Goal: Information Seeking & Learning: Learn about a topic

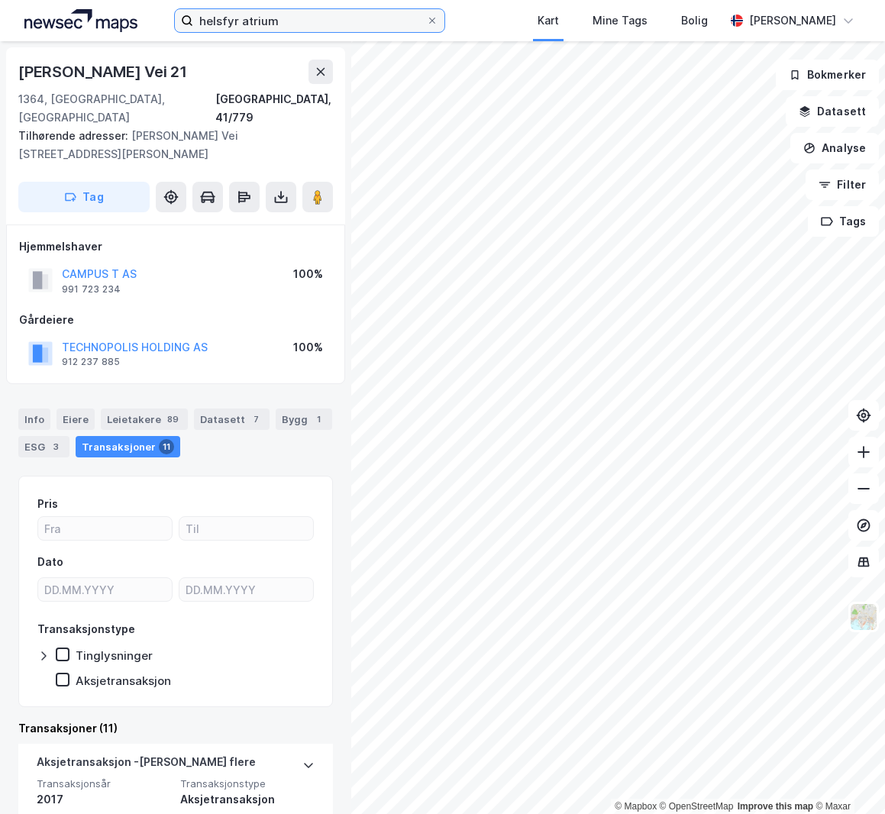
click at [269, 21] on input "helsfyr atrium" at bounding box center [309, 20] width 233 height 23
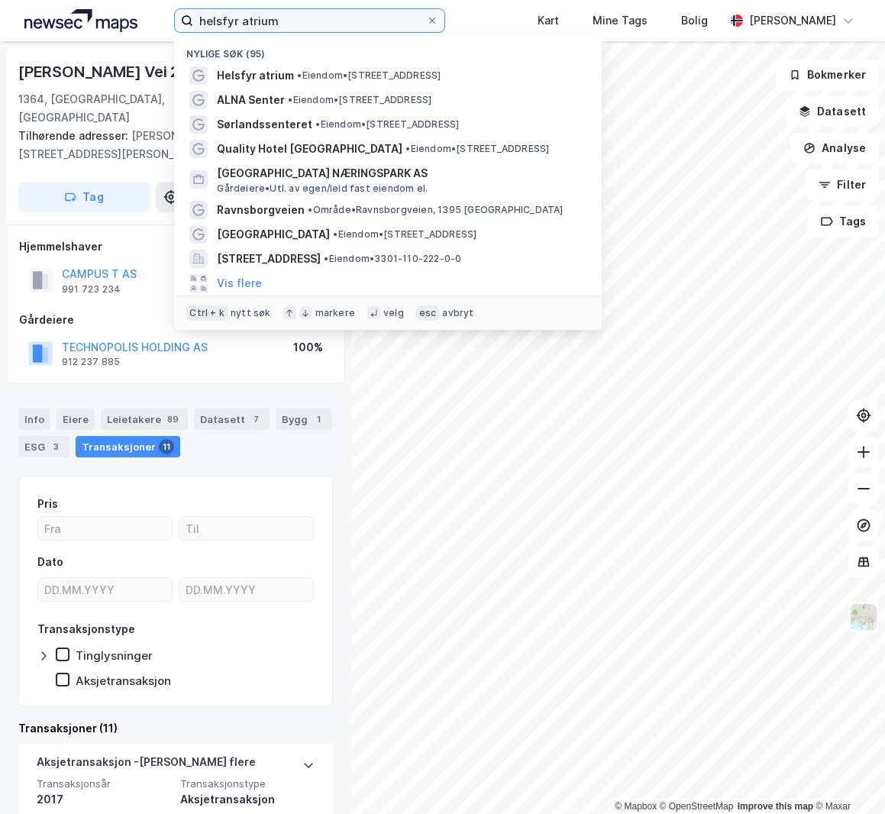
click at [269, 21] on input "helsfyr atrium" at bounding box center [309, 20] width 233 height 23
click at [268, 21] on input "helsfyr atrium" at bounding box center [309, 20] width 233 height 23
type input "olavsvern"
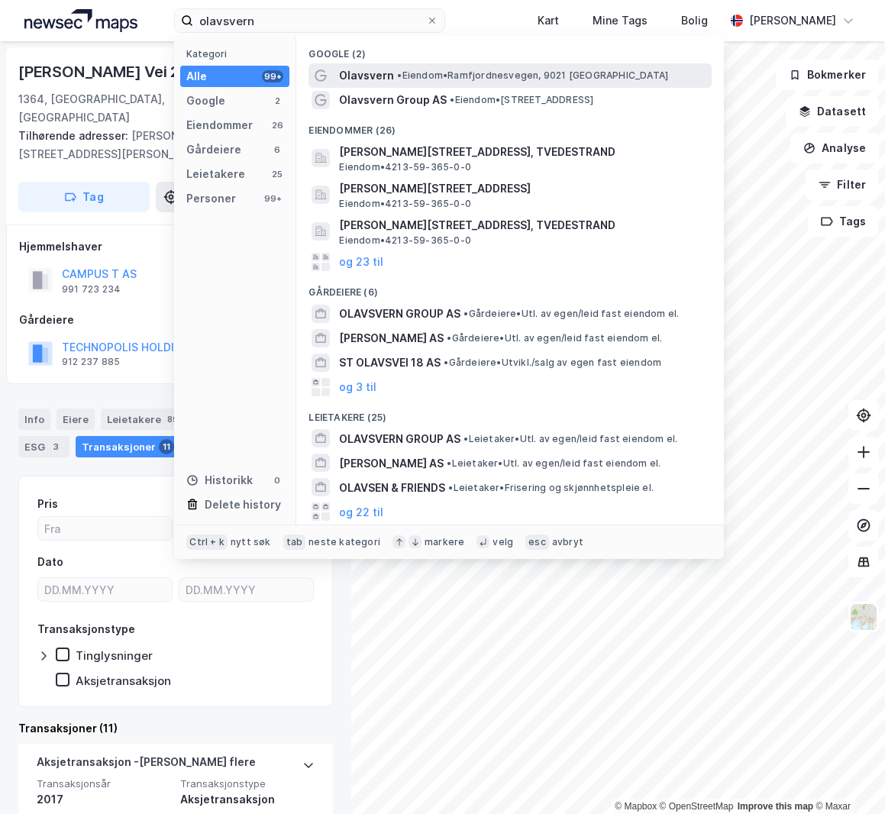
click at [398, 79] on span "•" at bounding box center [399, 75] width 5 height 11
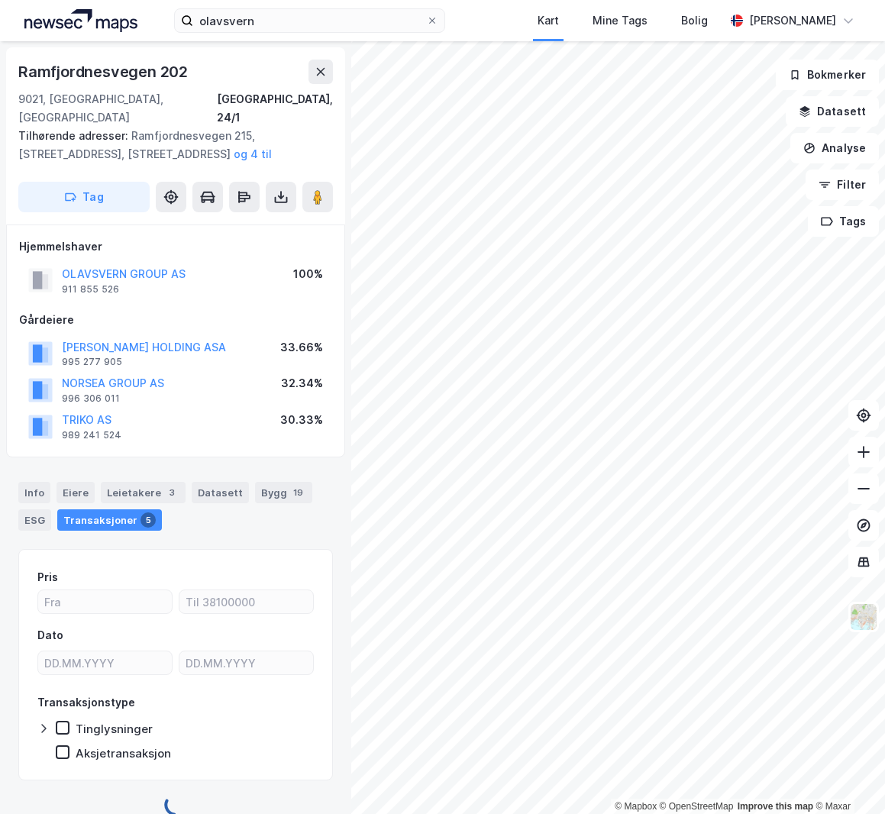
scroll to position [2, 0]
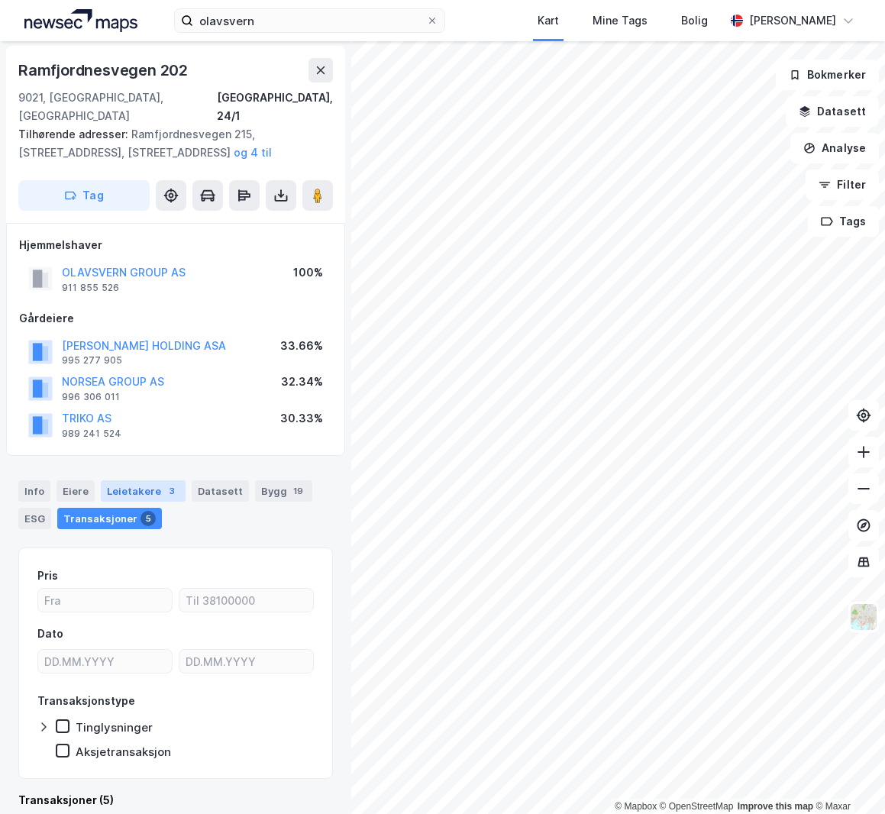
click at [138, 481] on div "Leietakere 3" at bounding box center [143, 491] width 85 height 21
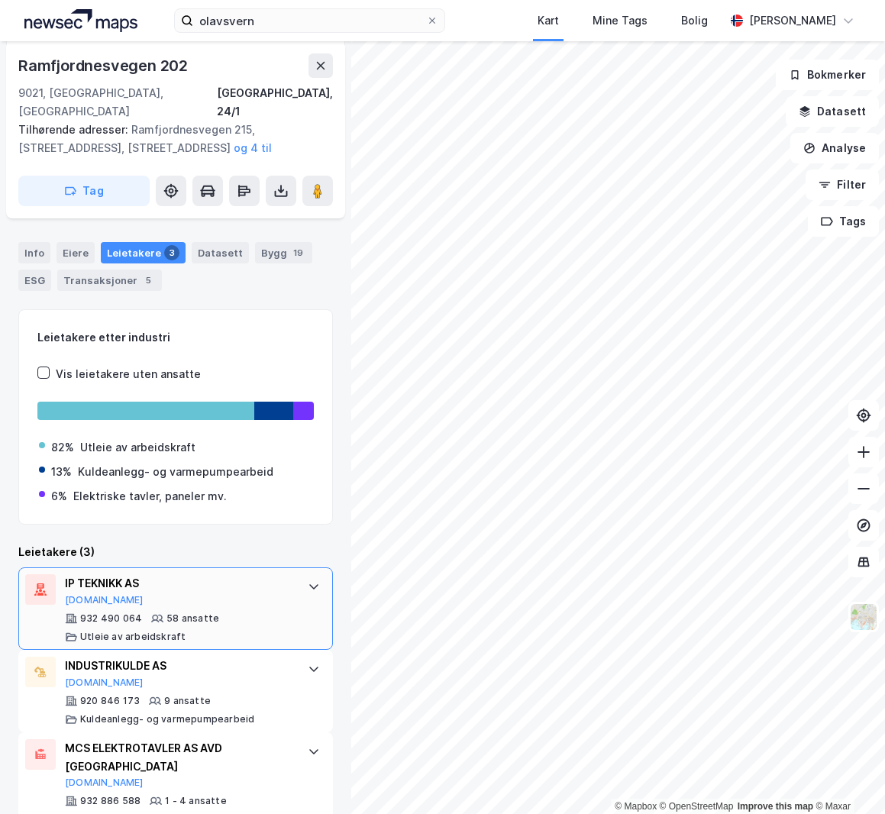
scroll to position [241, 0]
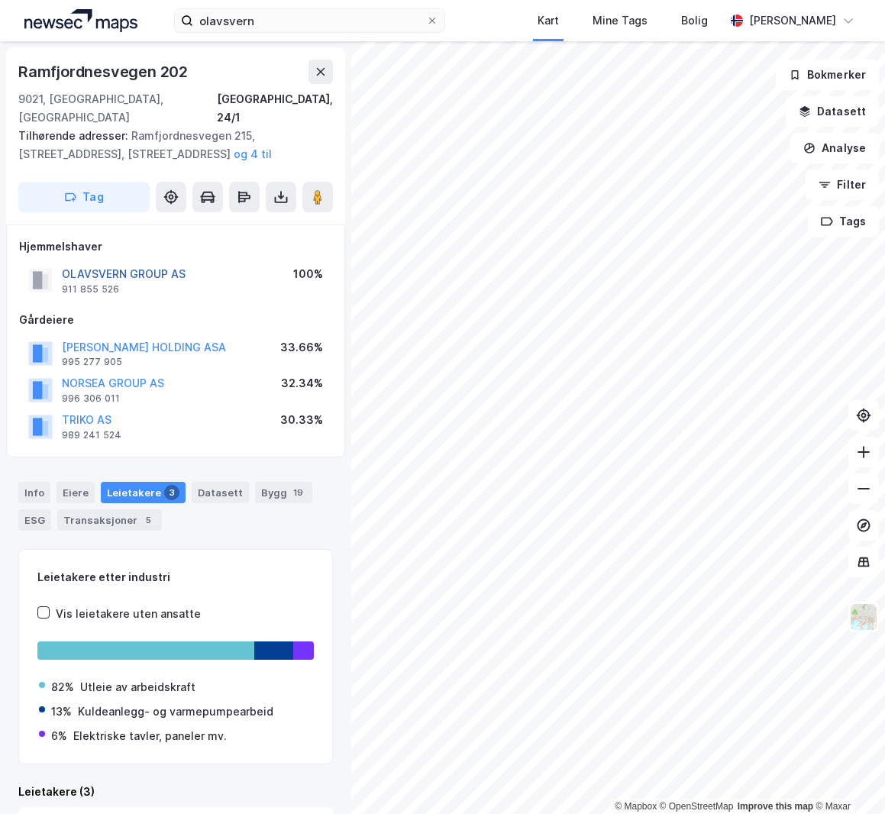
click at [0, 0] on button "OLAVSVERN GROUP AS" at bounding box center [0, 0] width 0 height 0
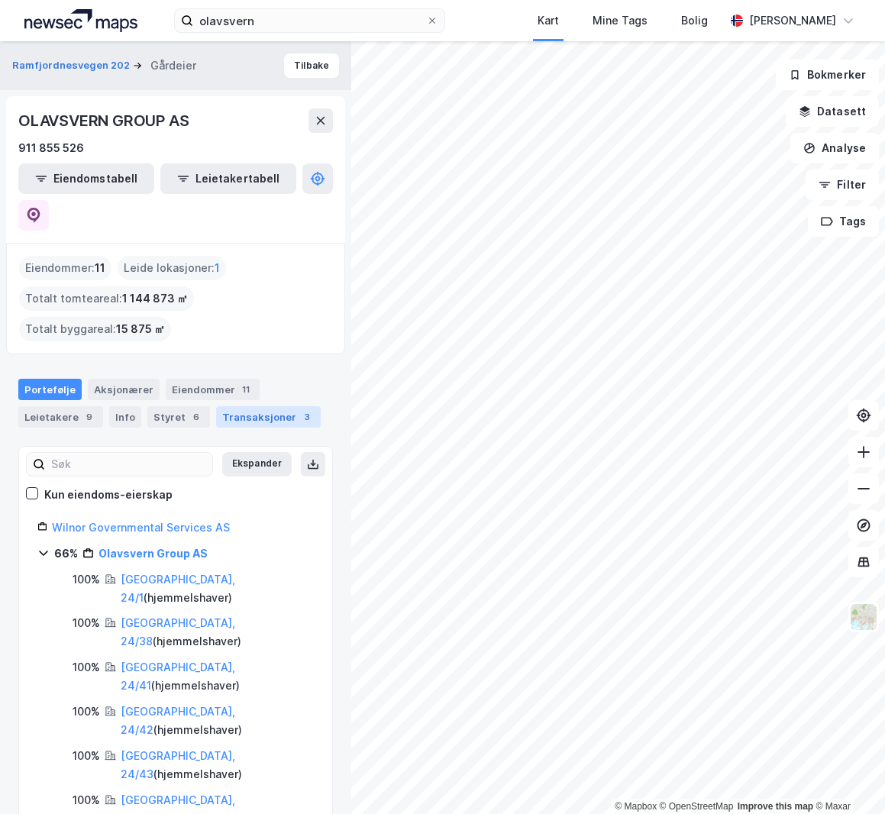
click at [249, 406] on div "Transaksjoner 3" at bounding box center [268, 416] width 105 height 21
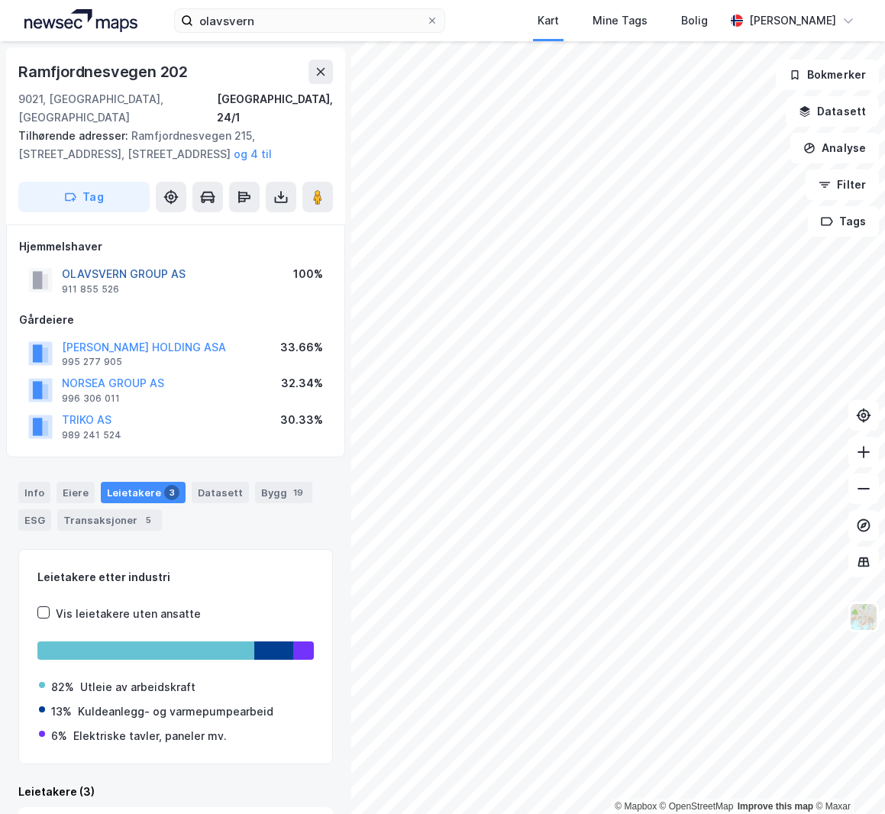
click at [0, 0] on button "OLAVSVERN GROUP AS" at bounding box center [0, 0] width 0 height 0
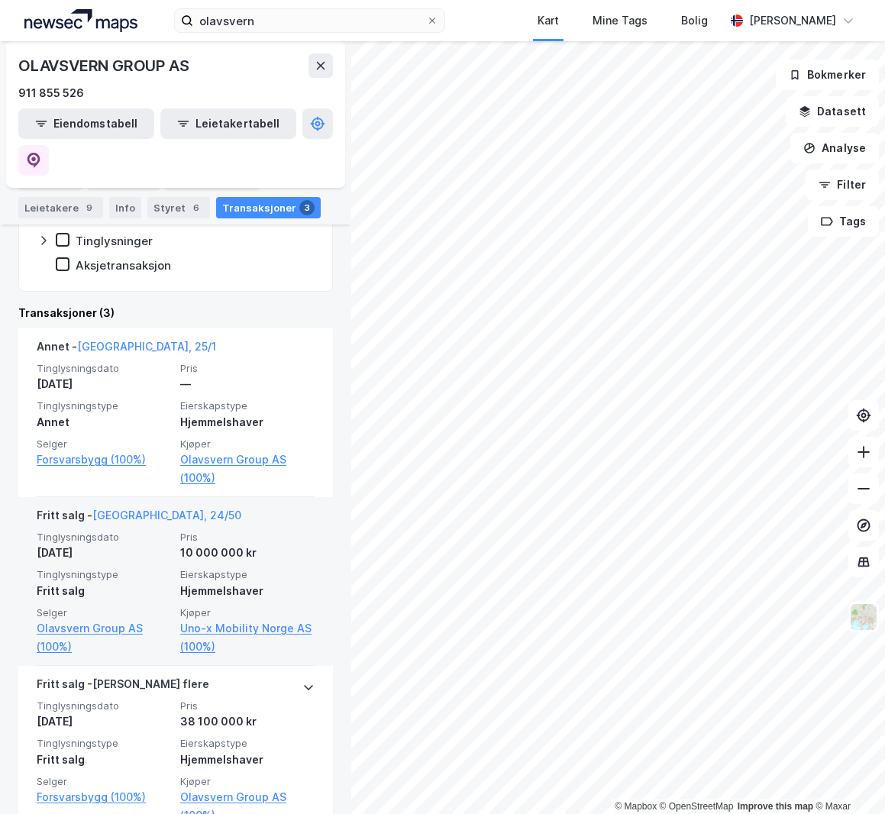
scroll to position [387, 0]
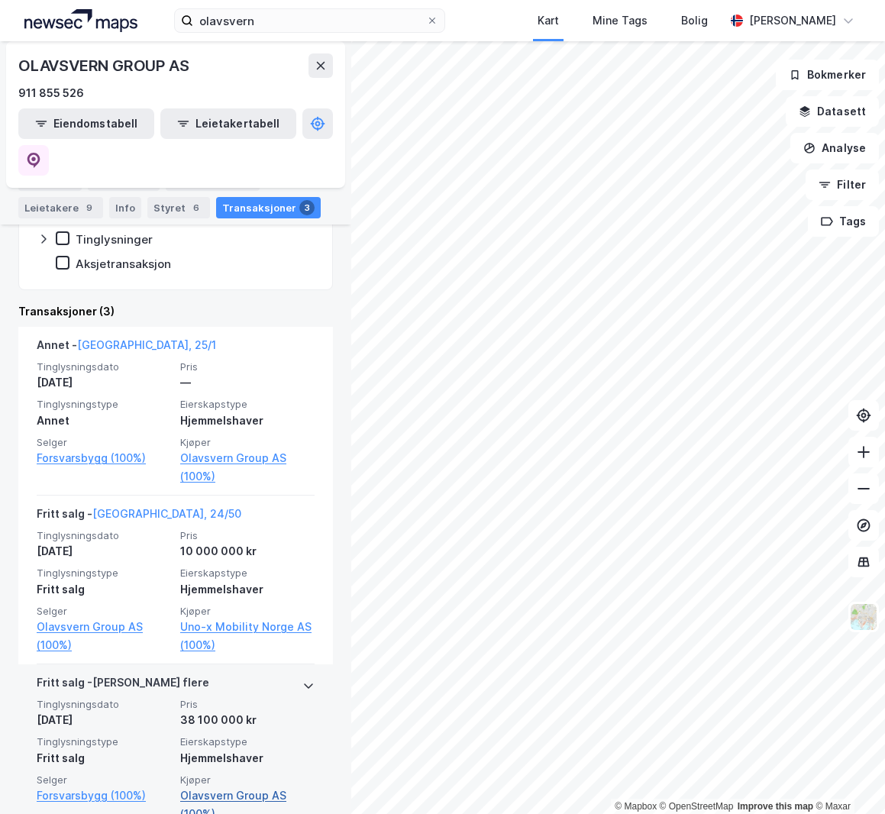
click at [225, 787] on link "Olavsvern Group AS (100%)" at bounding box center [247, 805] width 134 height 37
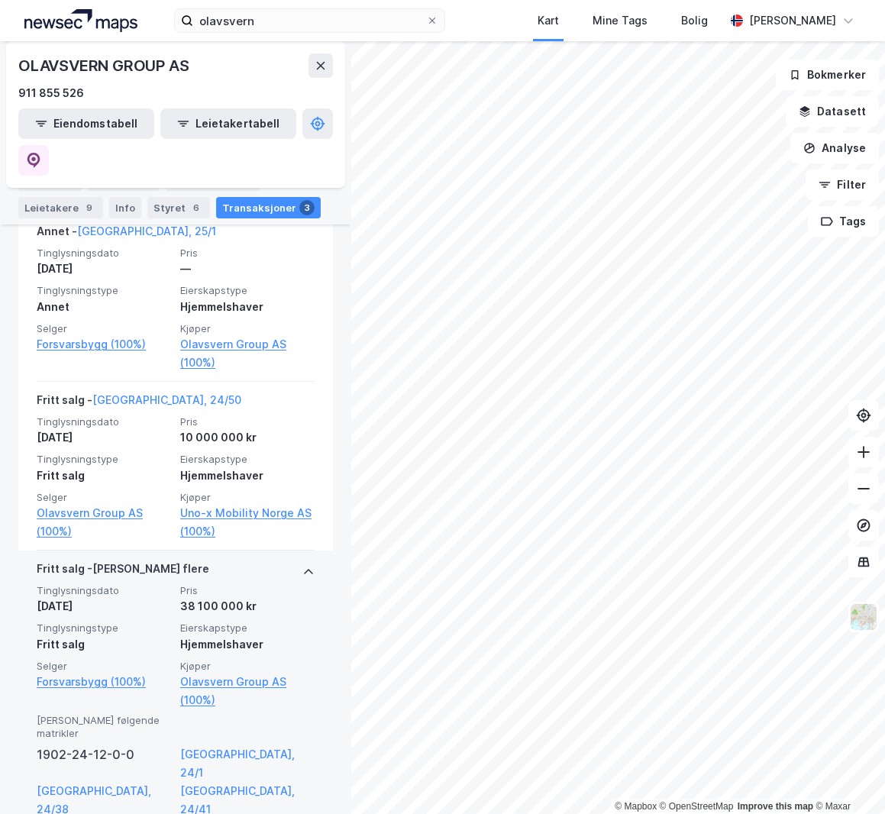
scroll to position [519, 0]
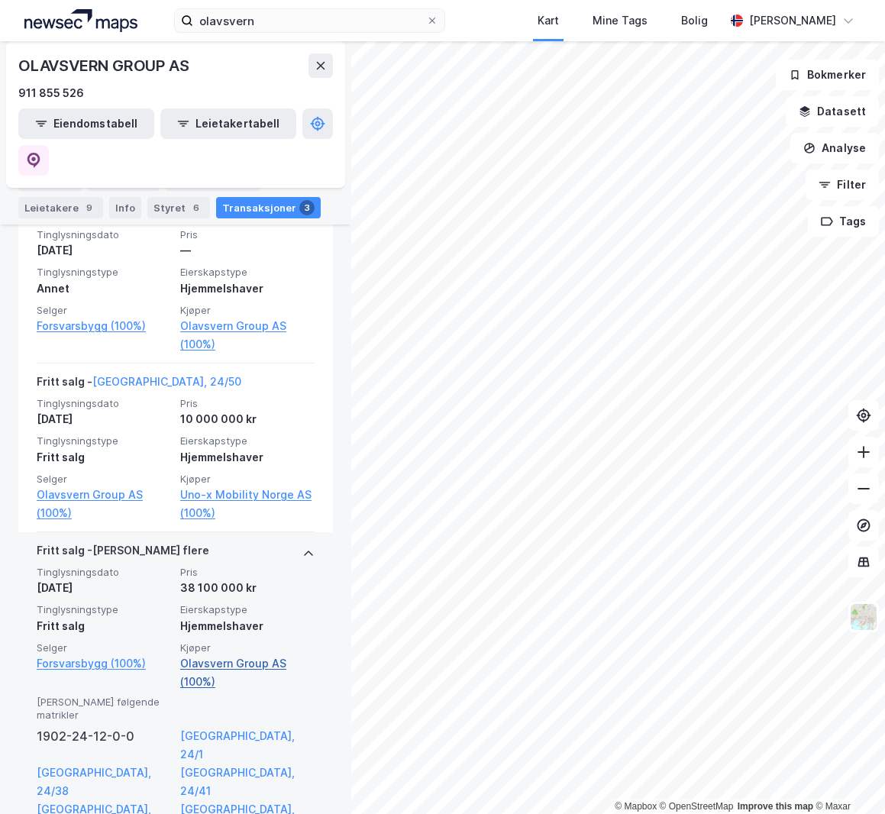
click at [202, 655] on link "Olavsvern Group AS (100%)" at bounding box center [247, 673] width 134 height 37
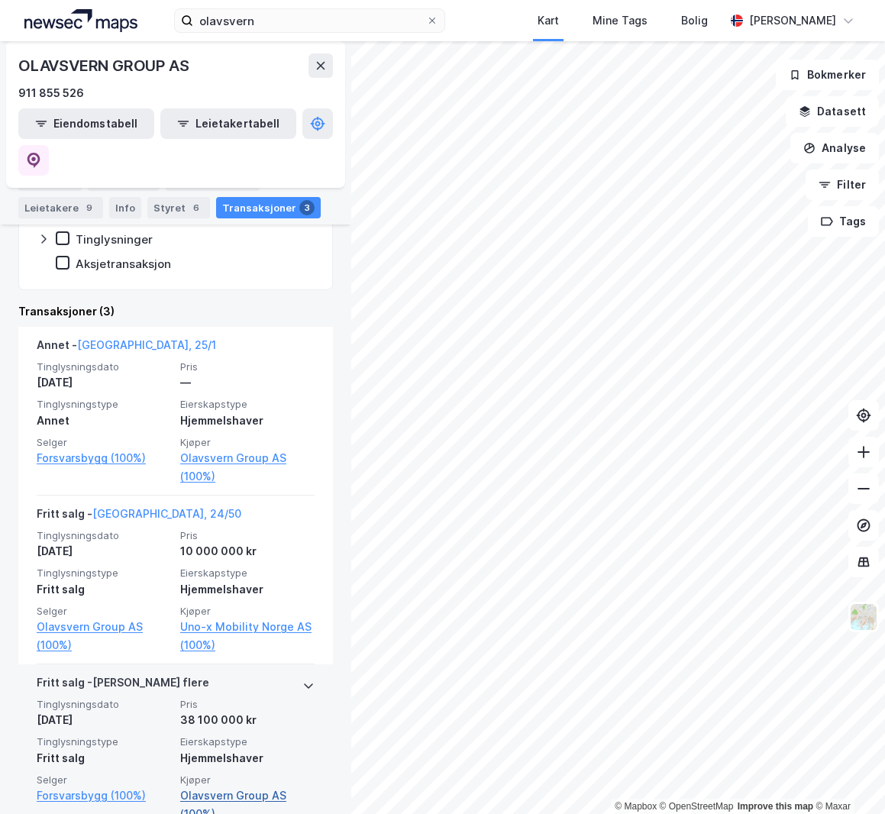
click at [204, 787] on link "Olavsvern Group AS (100%)" at bounding box center [247, 805] width 134 height 37
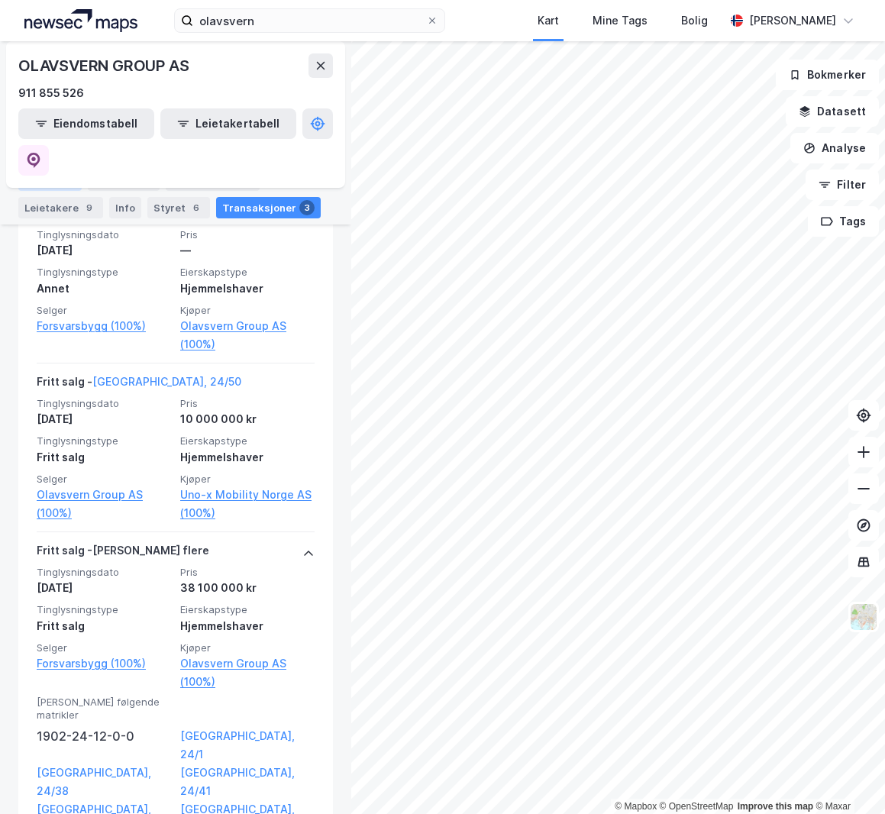
click at [39, 181] on div "Portefølje" at bounding box center [49, 180] width 63 height 21
